Goal: Navigation & Orientation: Find specific page/section

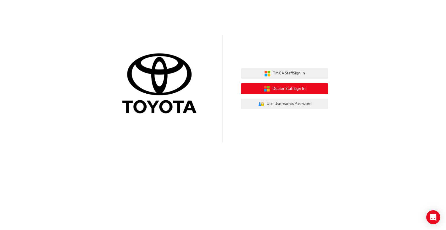
click at [297, 87] on span "Dealer Staff Sign In" at bounding box center [288, 88] width 33 height 7
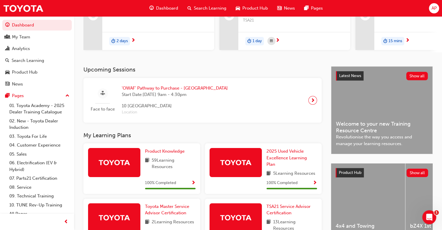
scroll to position [19, 0]
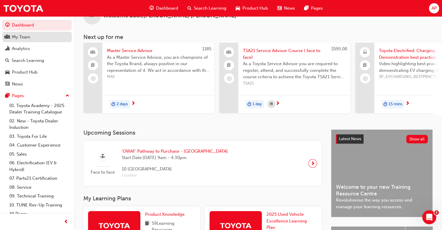
click at [32, 37] on div "My Team" at bounding box center [37, 36] width 64 height 7
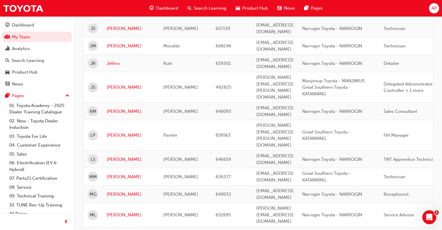
scroll to position [377, 0]
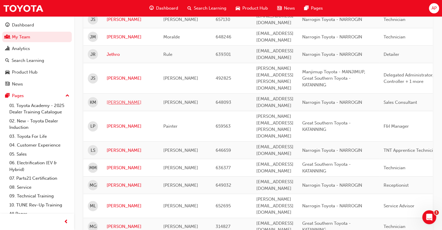
click at [115, 99] on link "[PERSON_NAME]" at bounding box center [131, 102] width 48 height 7
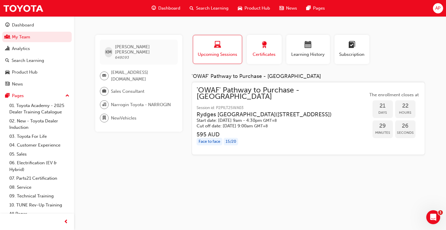
click at [257, 46] on div "button" at bounding box center [264, 45] width 26 height 9
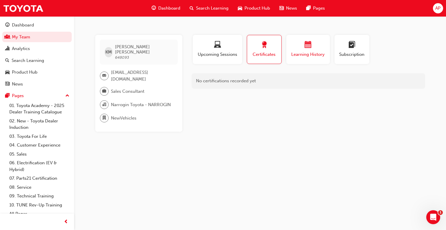
click at [305, 48] on span "calendar-icon" at bounding box center [308, 45] width 7 height 8
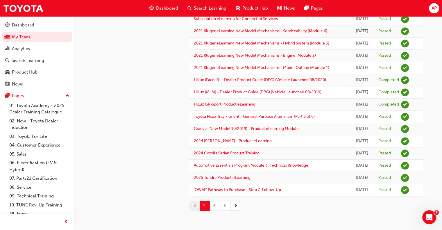
scroll to position [499, 0]
click at [213, 204] on button "2" at bounding box center [215, 205] width 10 height 10
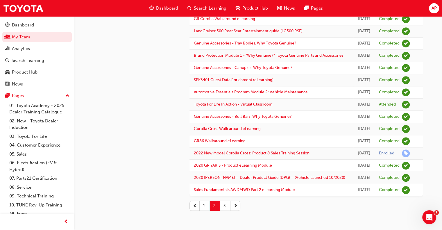
scroll to position [672, 0]
click at [226, 207] on button "3" at bounding box center [225, 205] width 10 height 10
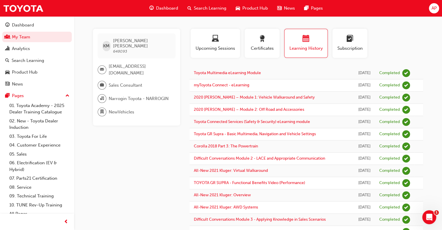
scroll to position [0, 0]
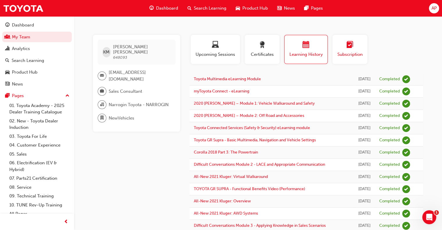
click at [346, 49] on span "learningplan-icon" at bounding box center [349, 45] width 7 height 8
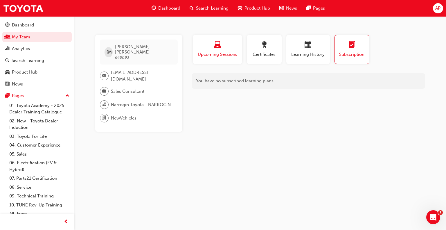
click at [214, 45] on span "laptop-icon" at bounding box center [217, 45] width 7 height 8
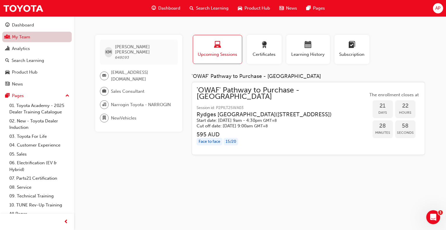
click at [27, 39] on link "My Team" at bounding box center [36, 37] width 69 height 11
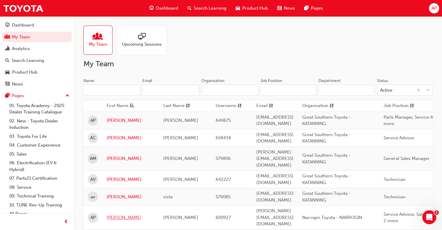
click at [115, 214] on link "[PERSON_NAME]" at bounding box center [131, 217] width 48 height 7
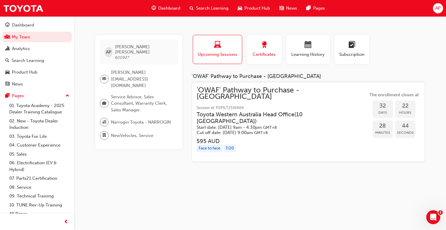
click at [266, 46] on span "award-icon" at bounding box center [264, 45] width 7 height 8
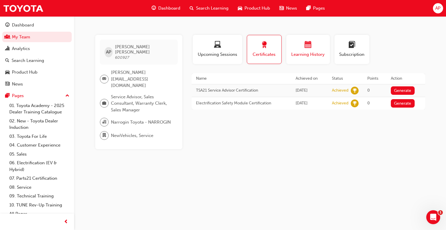
click at [305, 48] on span "calendar-icon" at bounding box center [308, 45] width 7 height 8
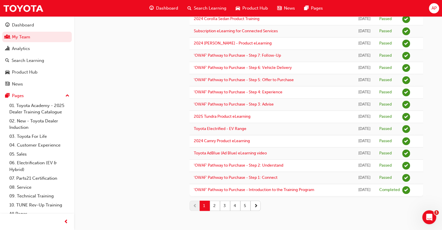
scroll to position [735, 0]
click at [215, 202] on button "2" at bounding box center [215, 205] width 10 height 10
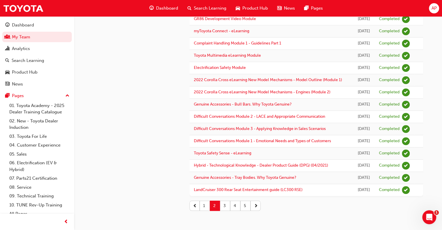
scroll to position [651, 0]
click at [222, 206] on button "3" at bounding box center [225, 205] width 10 height 10
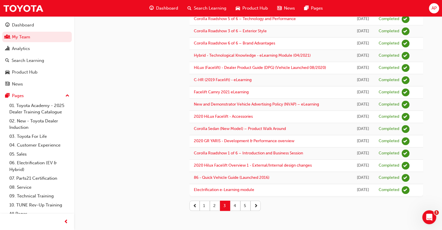
scroll to position [604, 0]
click at [233, 204] on button "4" at bounding box center [235, 205] width 10 height 10
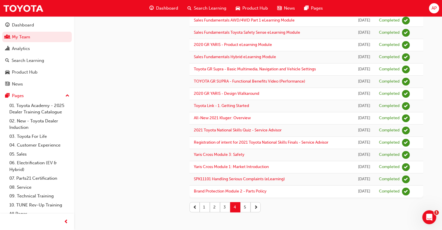
scroll to position [520, 0]
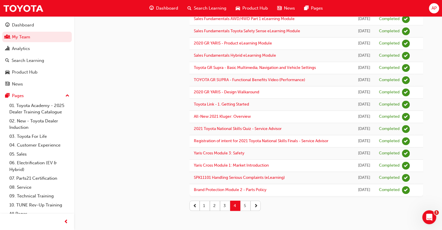
click at [246, 206] on button "5" at bounding box center [245, 205] width 10 height 10
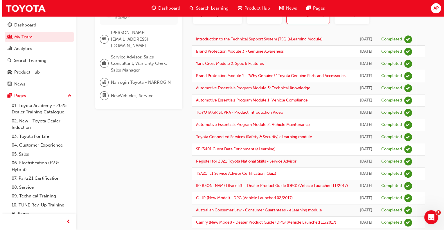
scroll to position [0, 0]
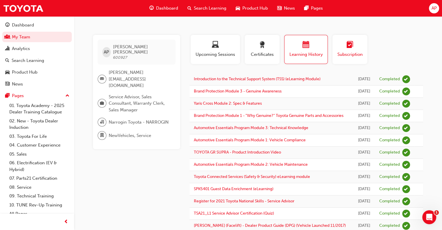
click at [359, 45] on div "button" at bounding box center [349, 45] width 26 height 9
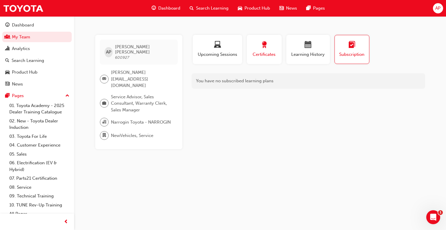
click at [253, 45] on div "button" at bounding box center [264, 45] width 26 height 9
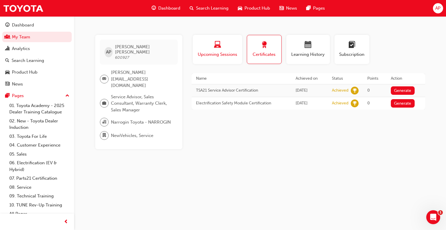
click at [224, 51] on span "Upcoming Sessions" at bounding box center [217, 54] width 41 height 7
